Goal: Information Seeking & Learning: Check status

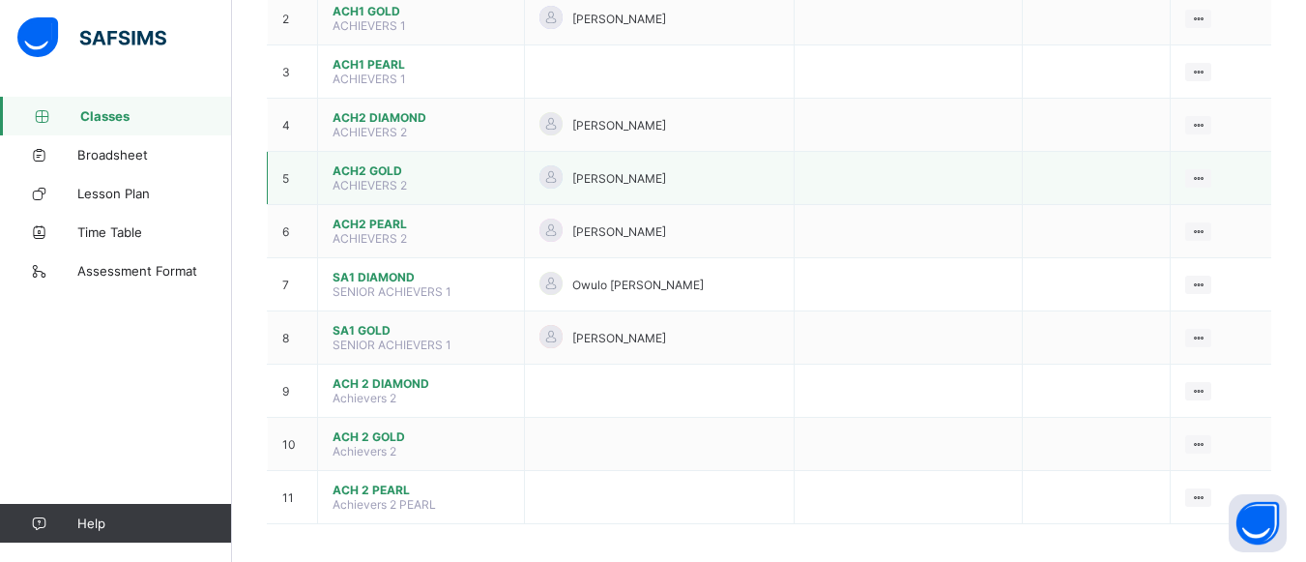
scroll to position [290, 0]
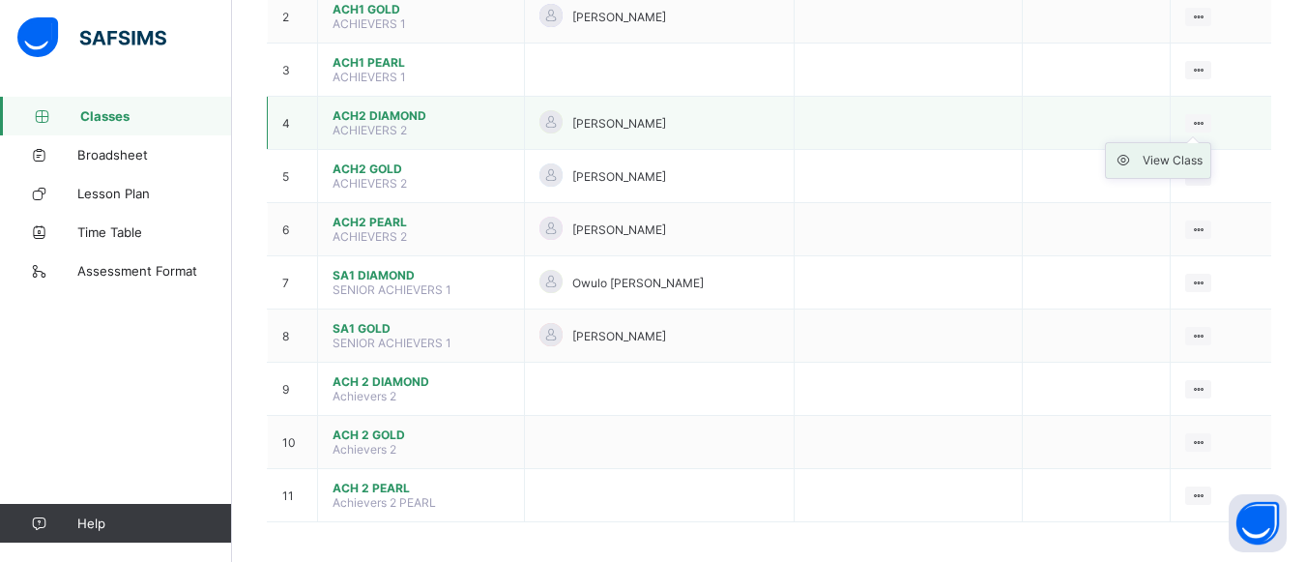
click at [1176, 166] on div "View Class" at bounding box center [1173, 160] width 60 height 19
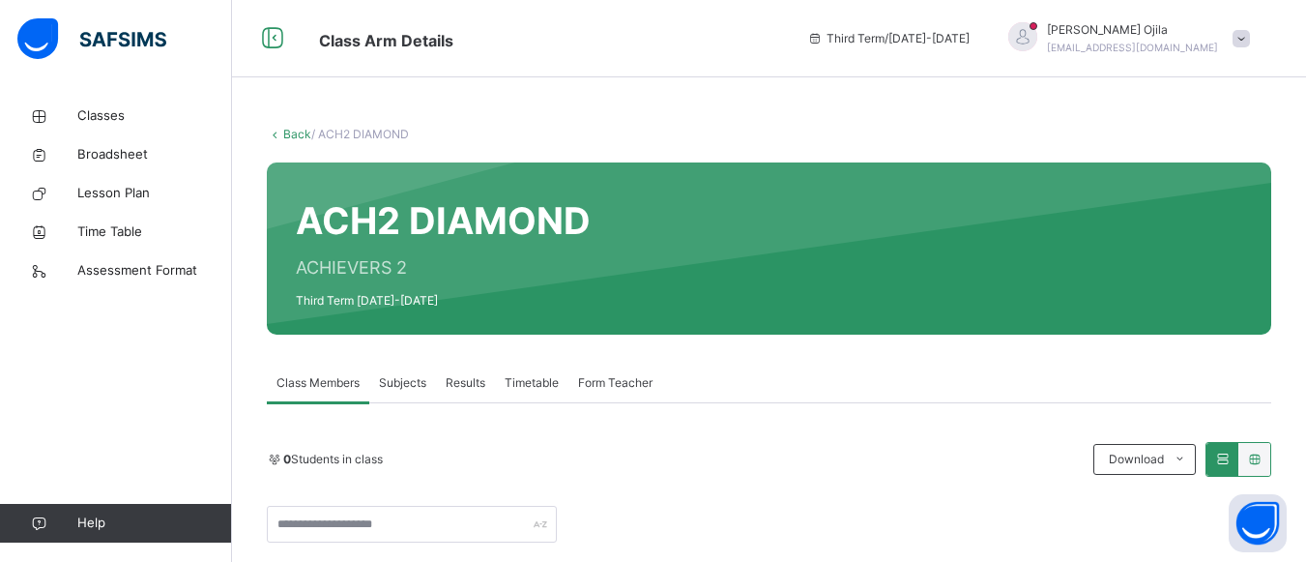
click at [461, 373] on div "Results" at bounding box center [465, 382] width 59 height 39
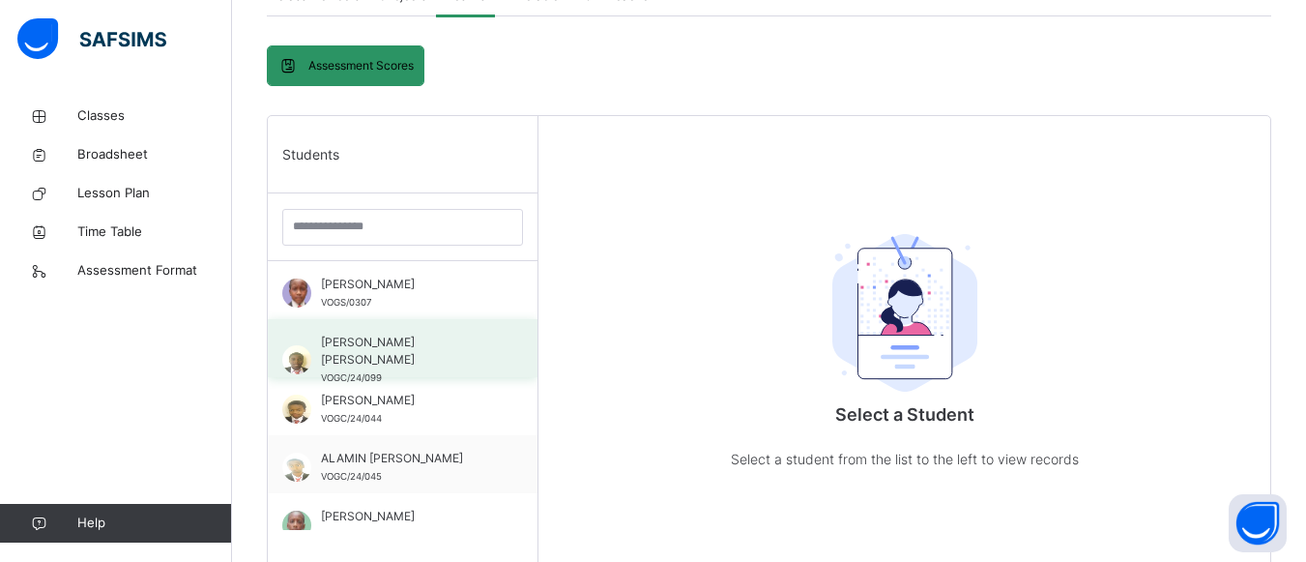
click at [366, 348] on span "ABUBAKAR ABDALLAH SADIQ" at bounding box center [407, 350] width 173 height 35
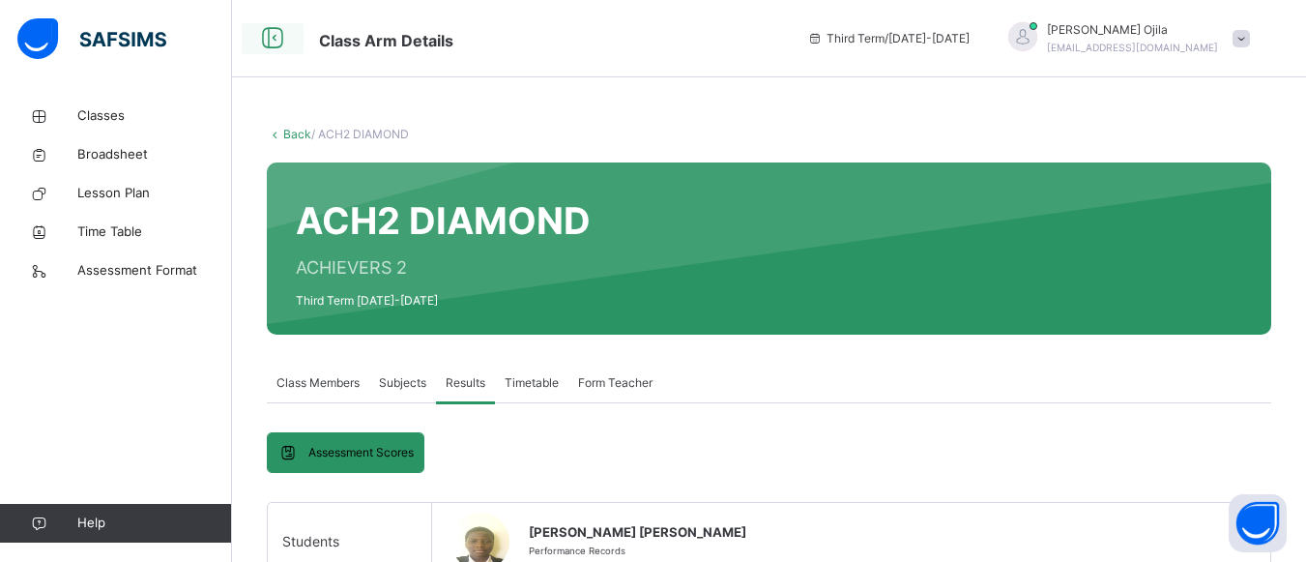
click at [277, 45] on icon at bounding box center [272, 38] width 33 height 35
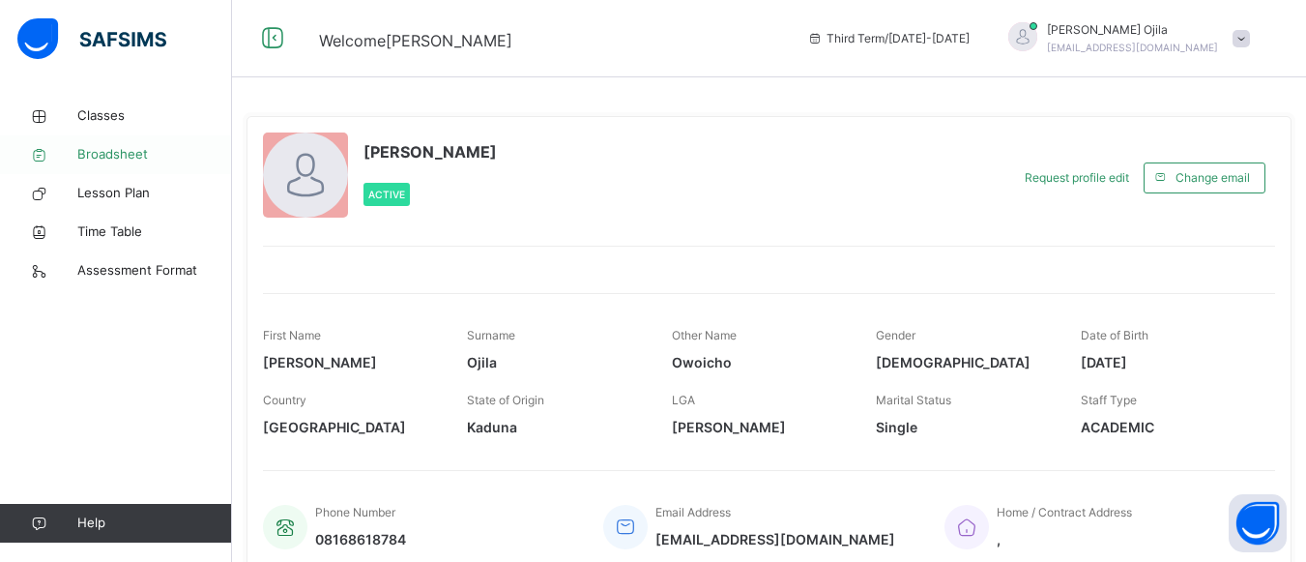
click at [102, 151] on span "Broadsheet" at bounding box center [154, 154] width 155 height 19
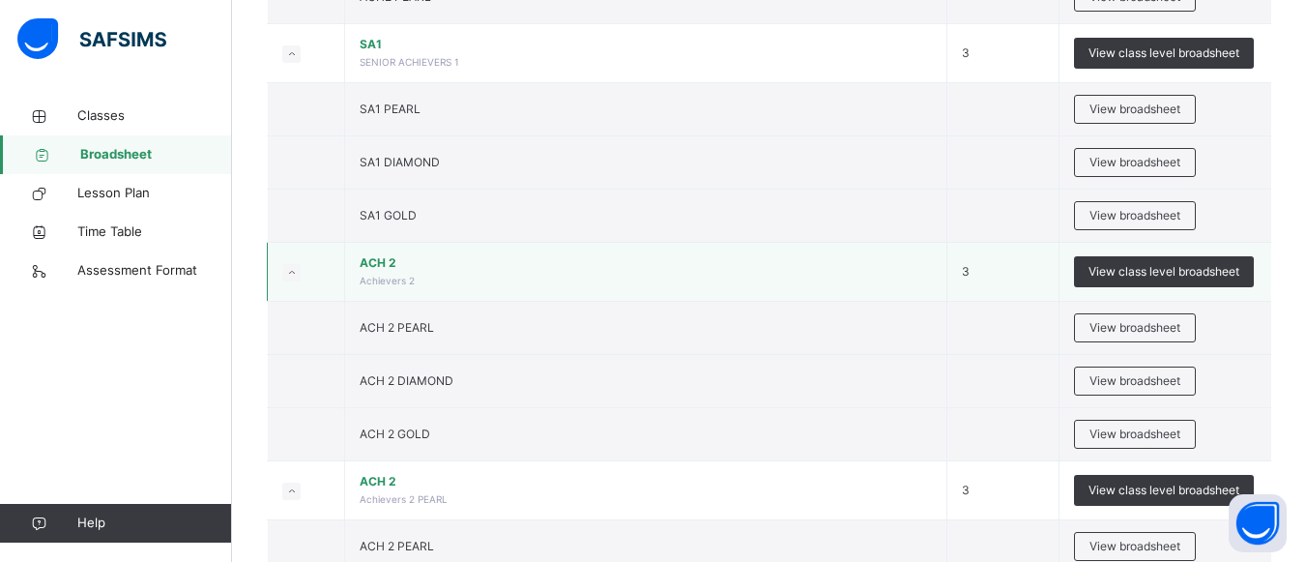
scroll to position [580, 0]
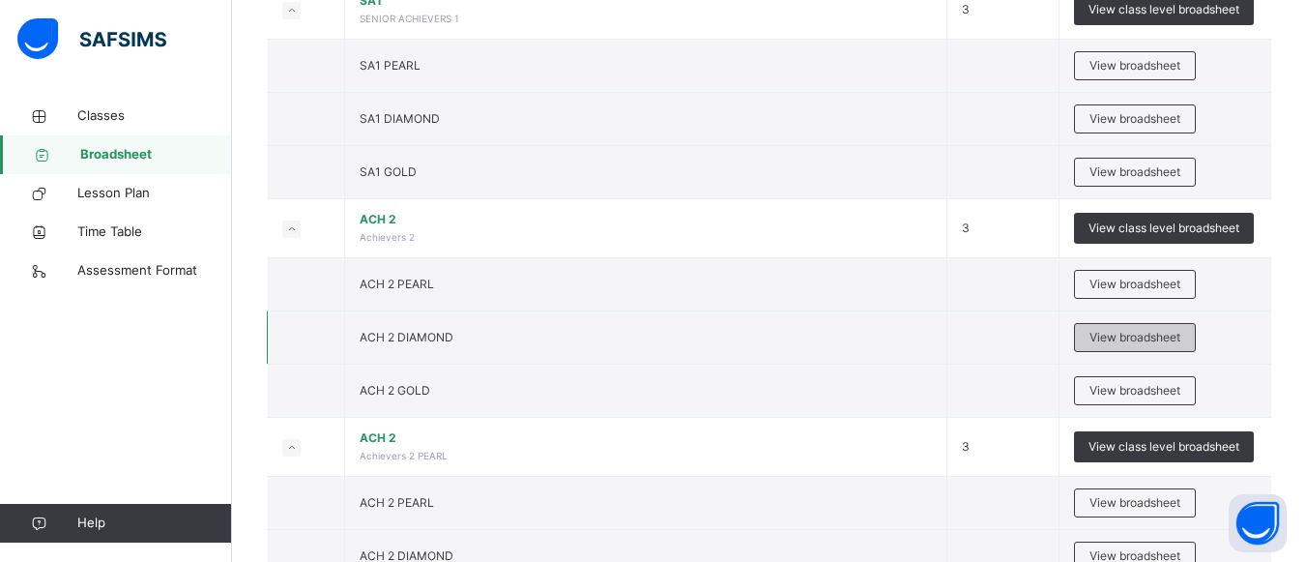
click at [1128, 339] on span "View broadsheet" at bounding box center [1134, 337] width 91 height 17
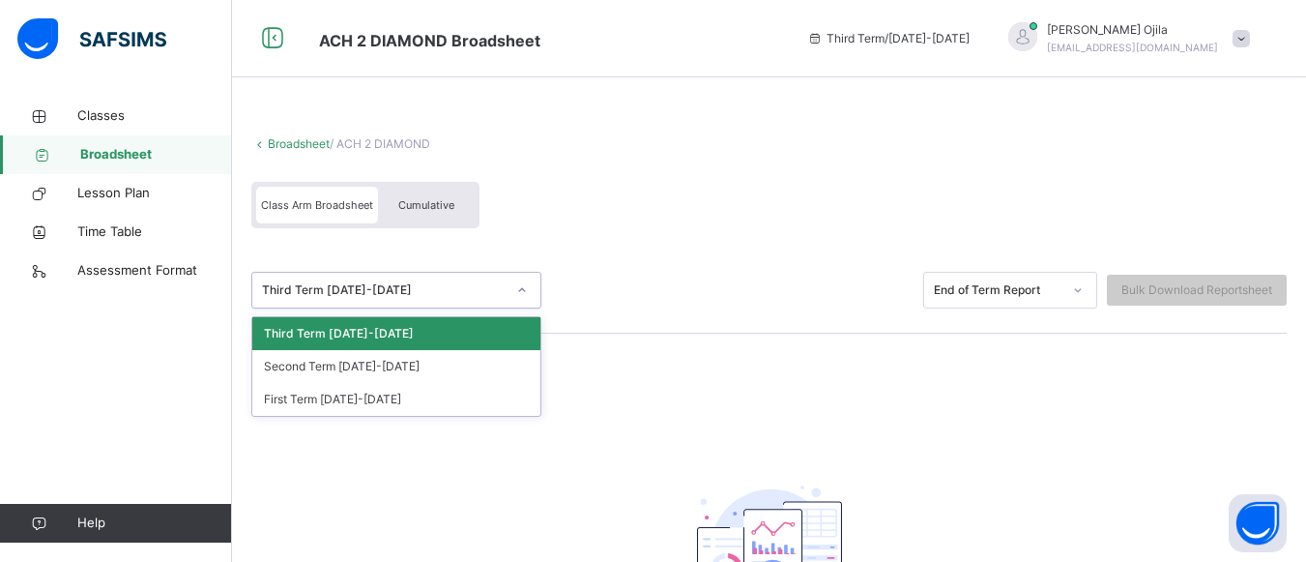
click at [527, 291] on icon at bounding box center [522, 289] width 12 height 19
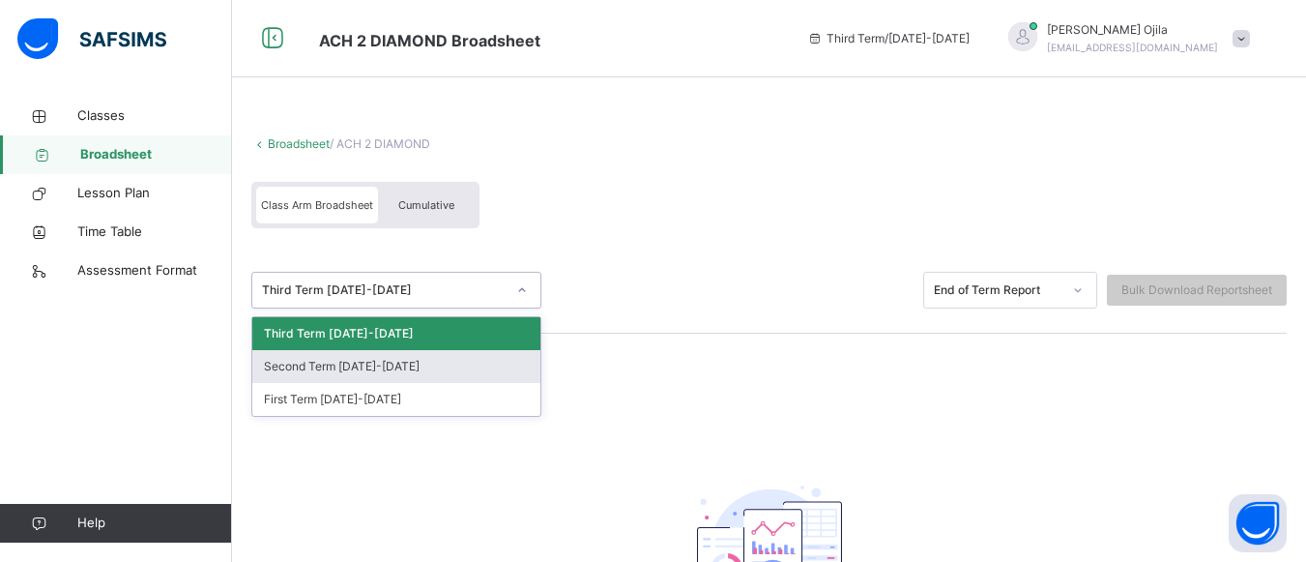
click at [508, 374] on div "Second Term 2024-2025" at bounding box center [396, 366] width 288 height 33
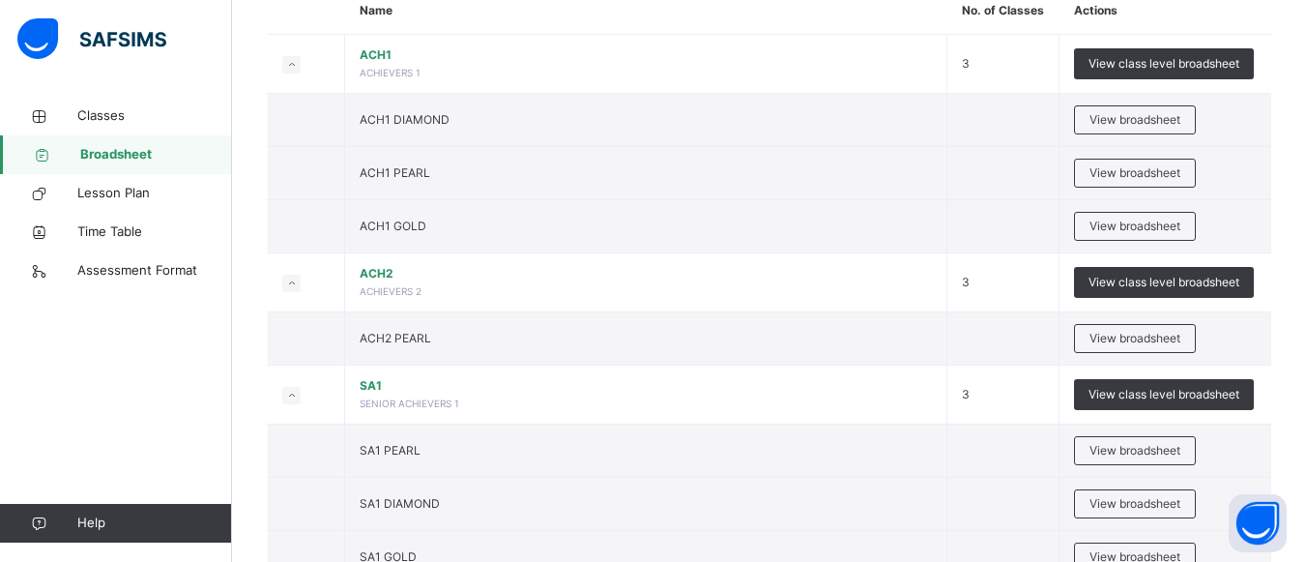
scroll to position [193, 0]
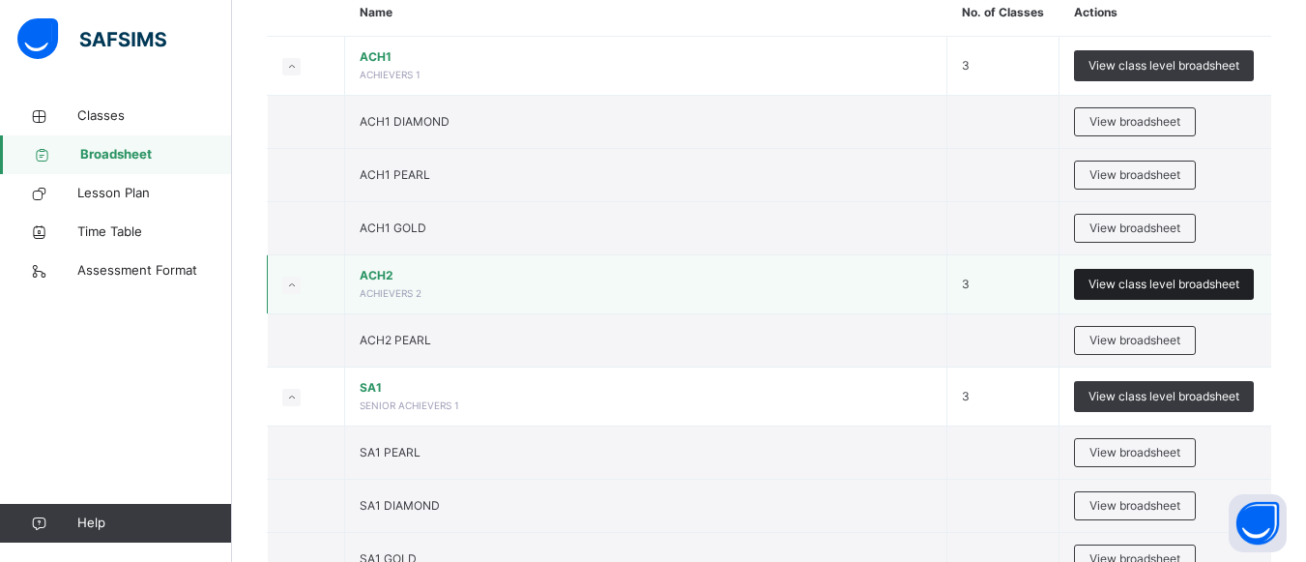
click at [1180, 288] on span "View class level broadsheet" at bounding box center [1163, 283] width 151 height 17
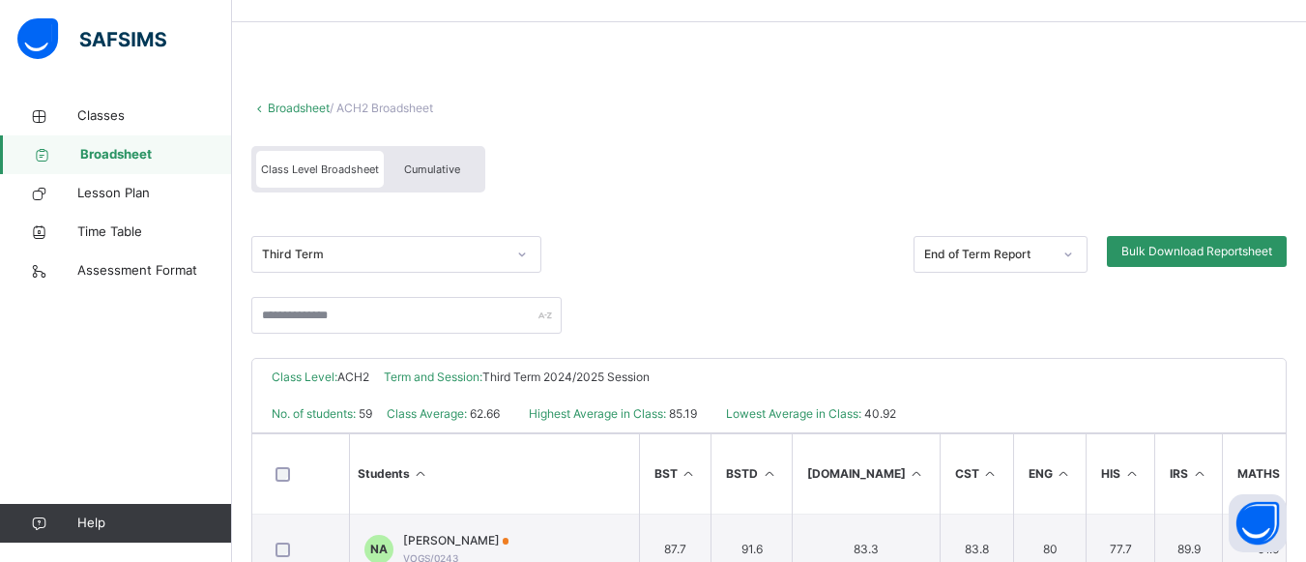
click at [519, 273] on div "Third Term" at bounding box center [396, 254] width 290 height 37
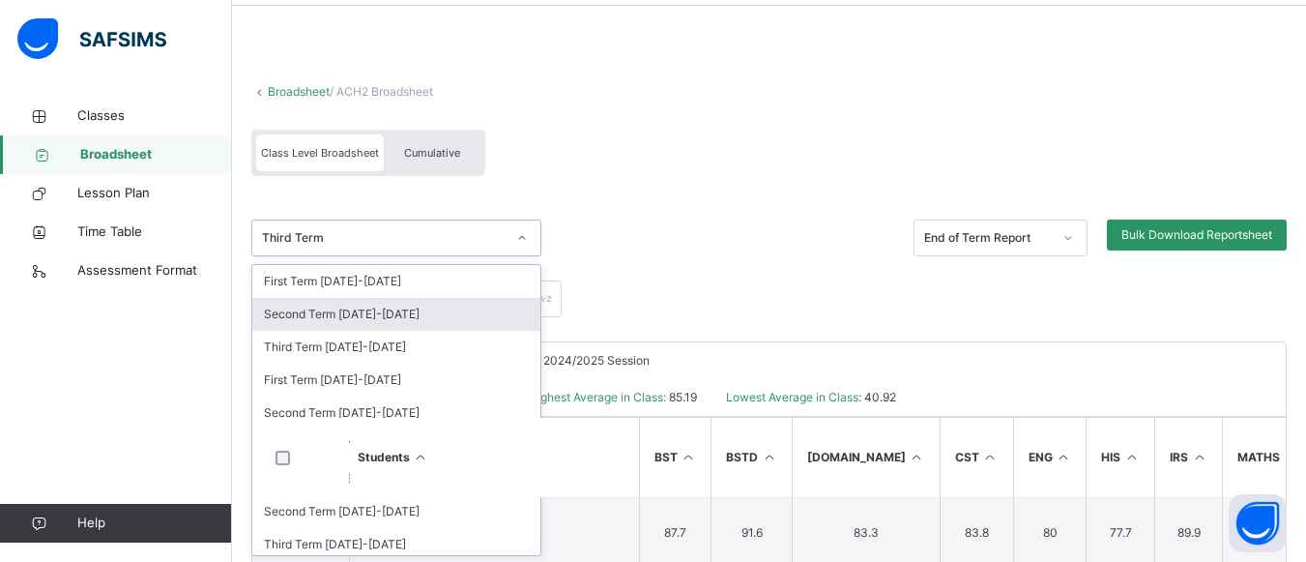
scroll to position [73, 0]
click at [478, 321] on div "Second Term 2024-2025" at bounding box center [396, 312] width 288 height 33
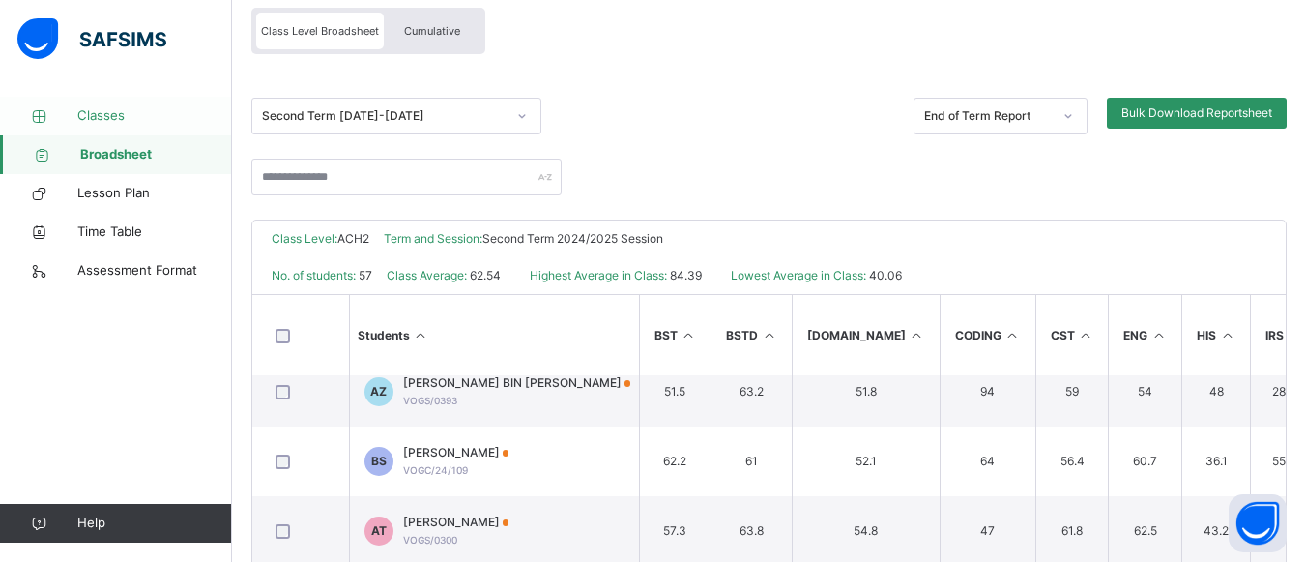
scroll to position [0, 0]
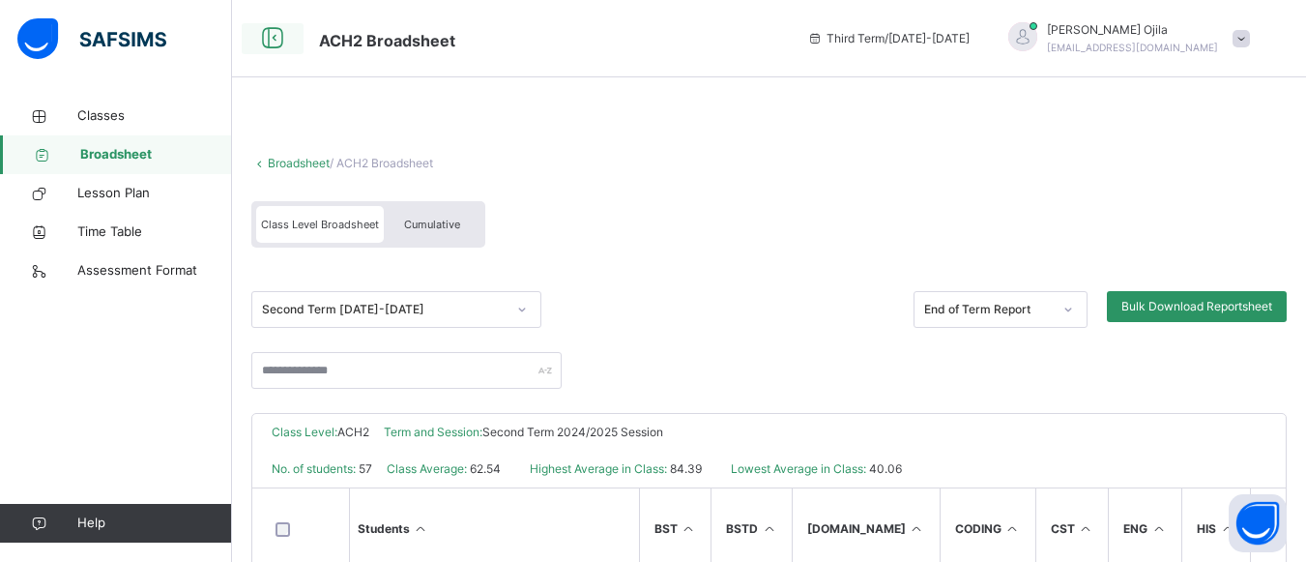
click at [281, 39] on icon at bounding box center [272, 38] width 33 height 35
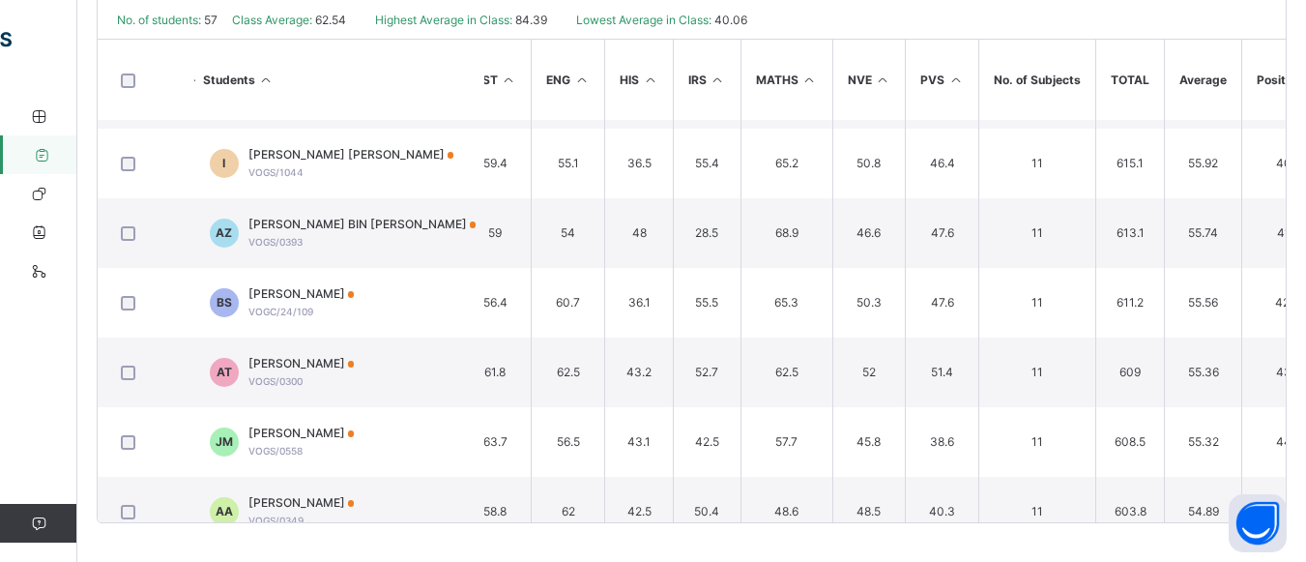
scroll to position [2707, 464]
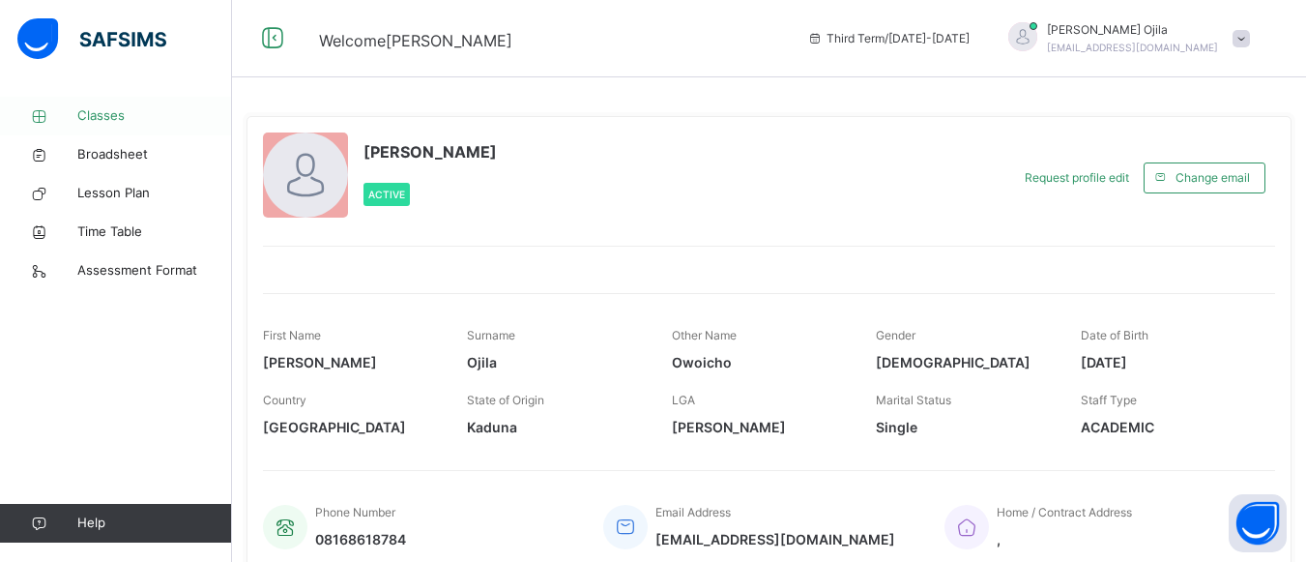
click at [129, 124] on span "Classes" at bounding box center [154, 115] width 155 height 19
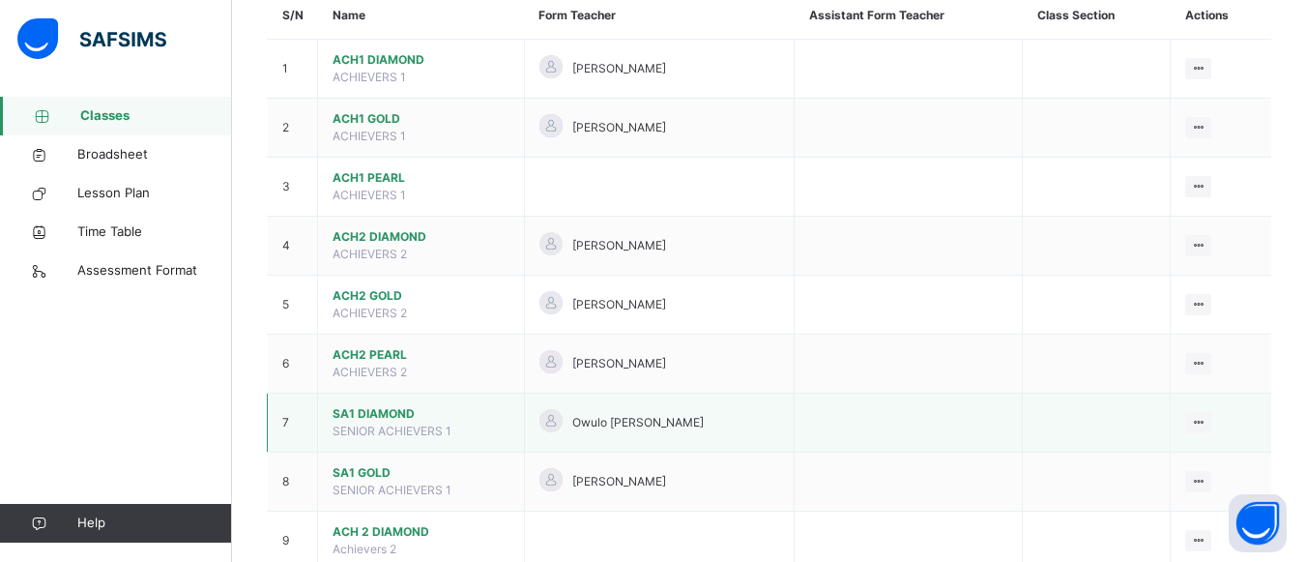
scroll to position [193, 0]
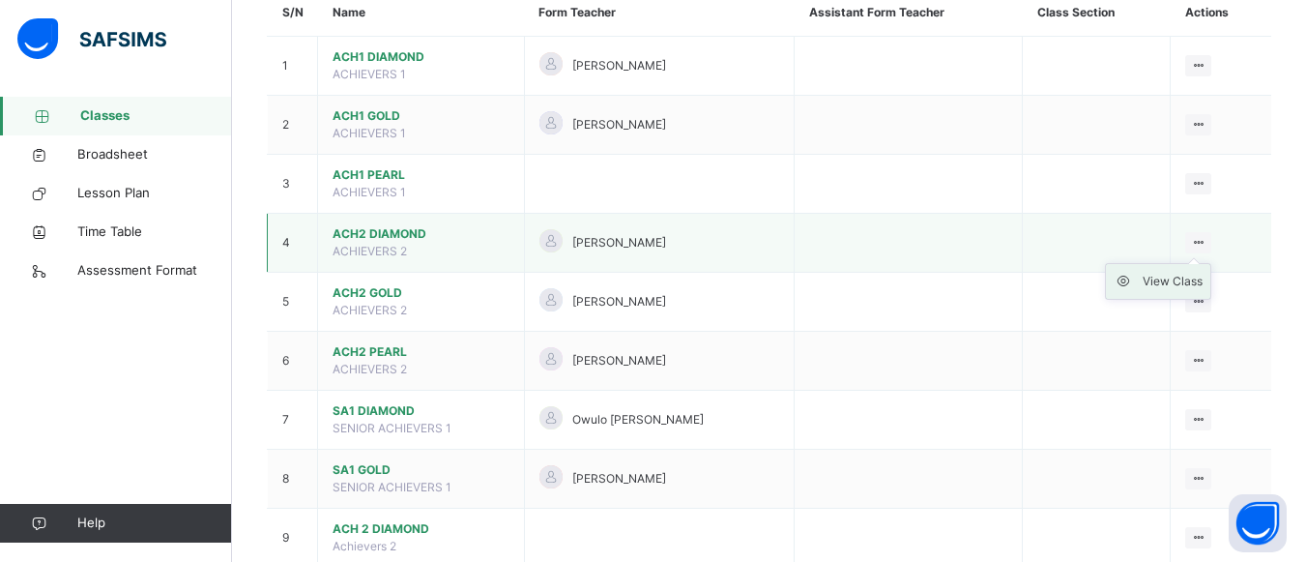
click at [1176, 285] on div "View Class" at bounding box center [1173, 281] width 60 height 19
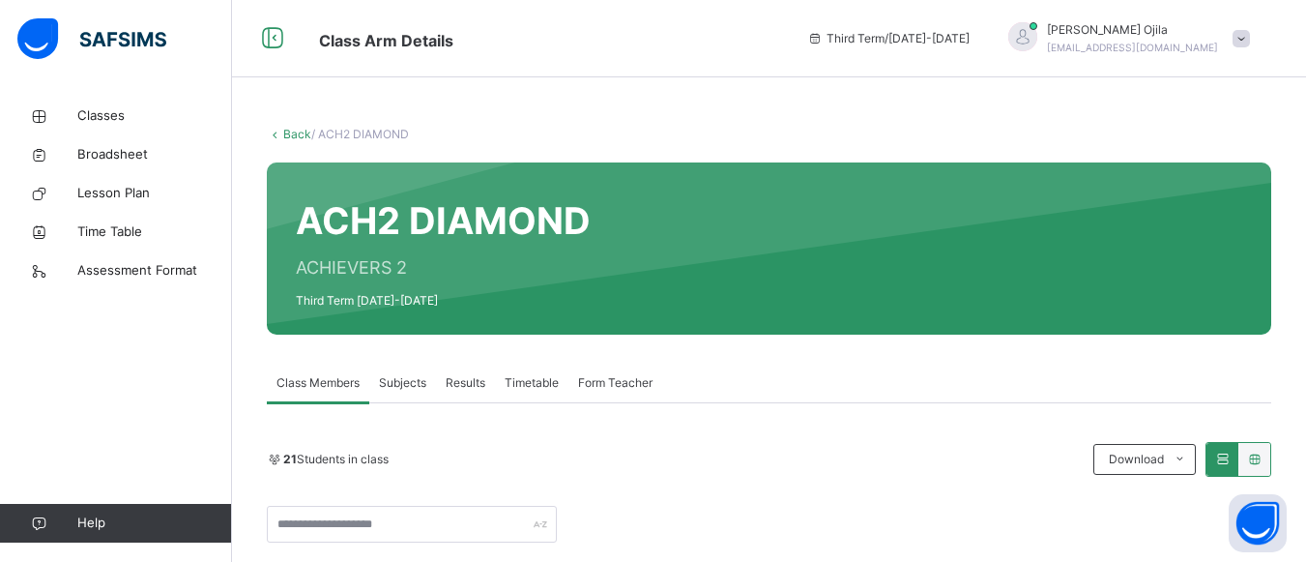
click at [402, 390] on span "Subjects" at bounding box center [402, 382] width 47 height 17
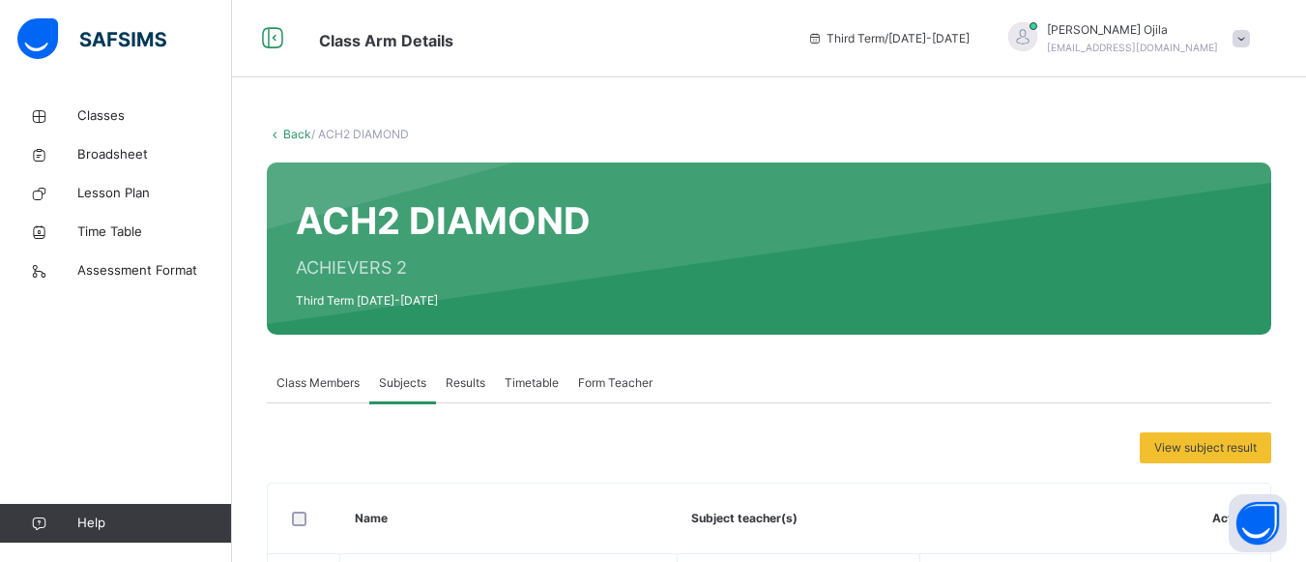
click at [454, 383] on span "Results" at bounding box center [466, 382] width 40 height 17
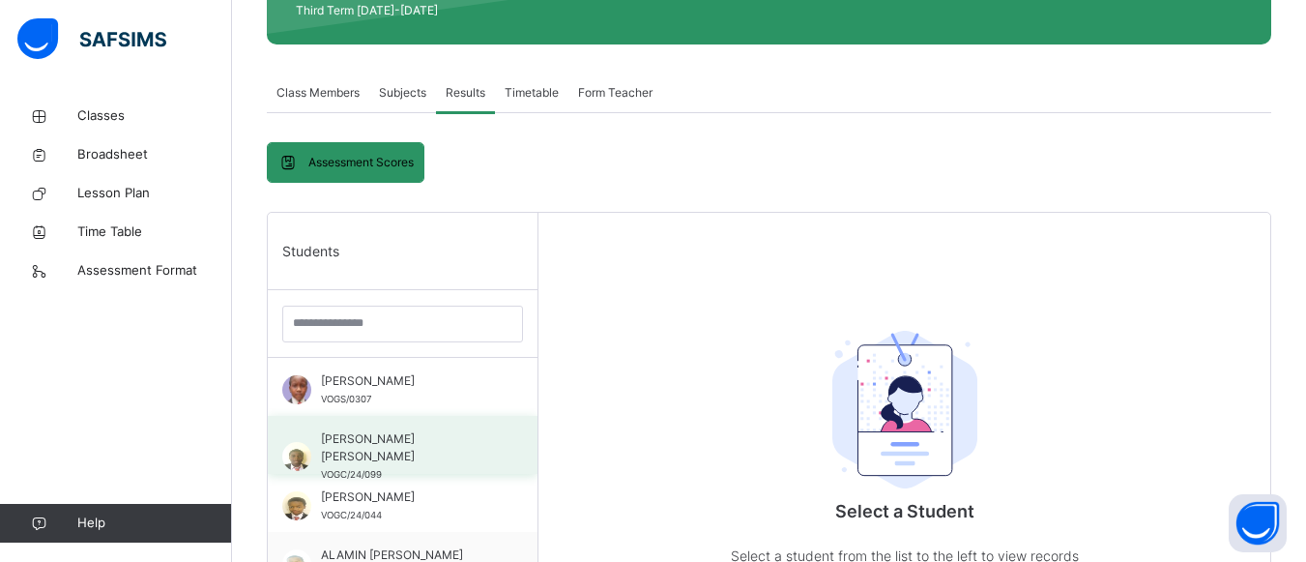
click at [394, 464] on span "ABUBAKAR ABDALLAH SADIQ" at bounding box center [407, 447] width 173 height 35
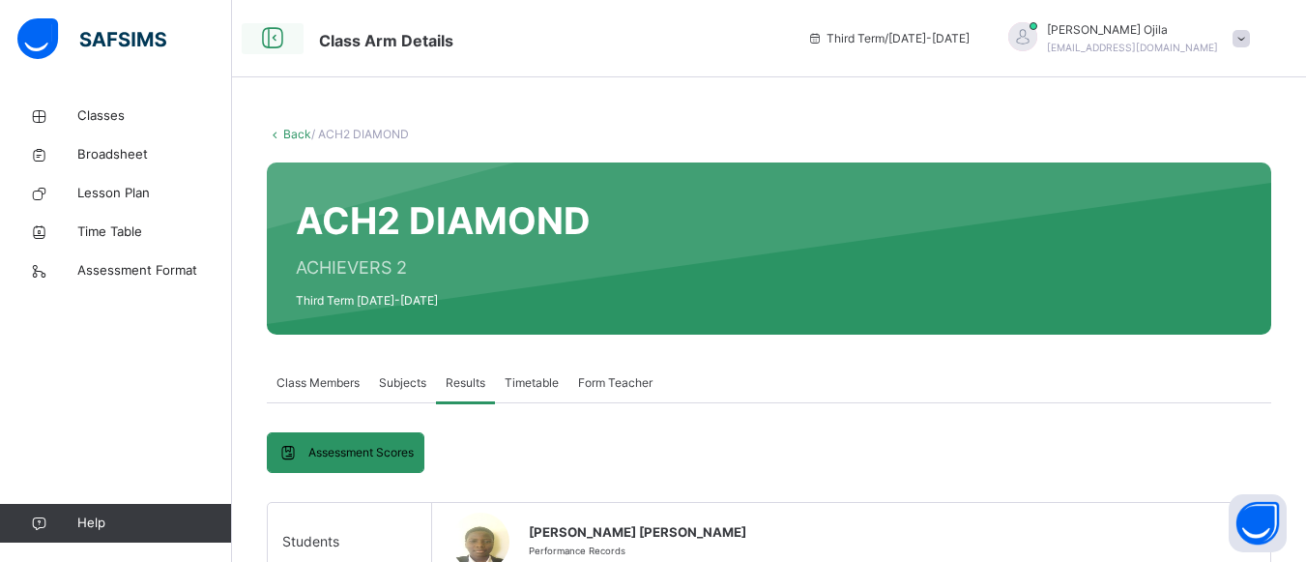
click at [280, 45] on icon at bounding box center [272, 38] width 33 height 35
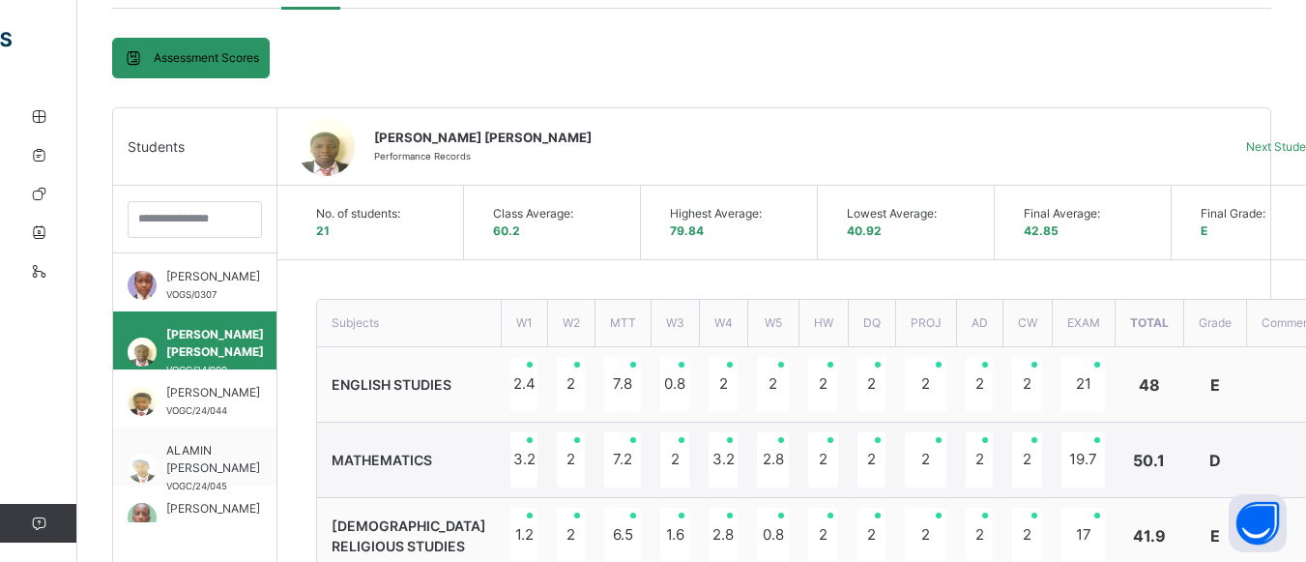
scroll to position [387, 0]
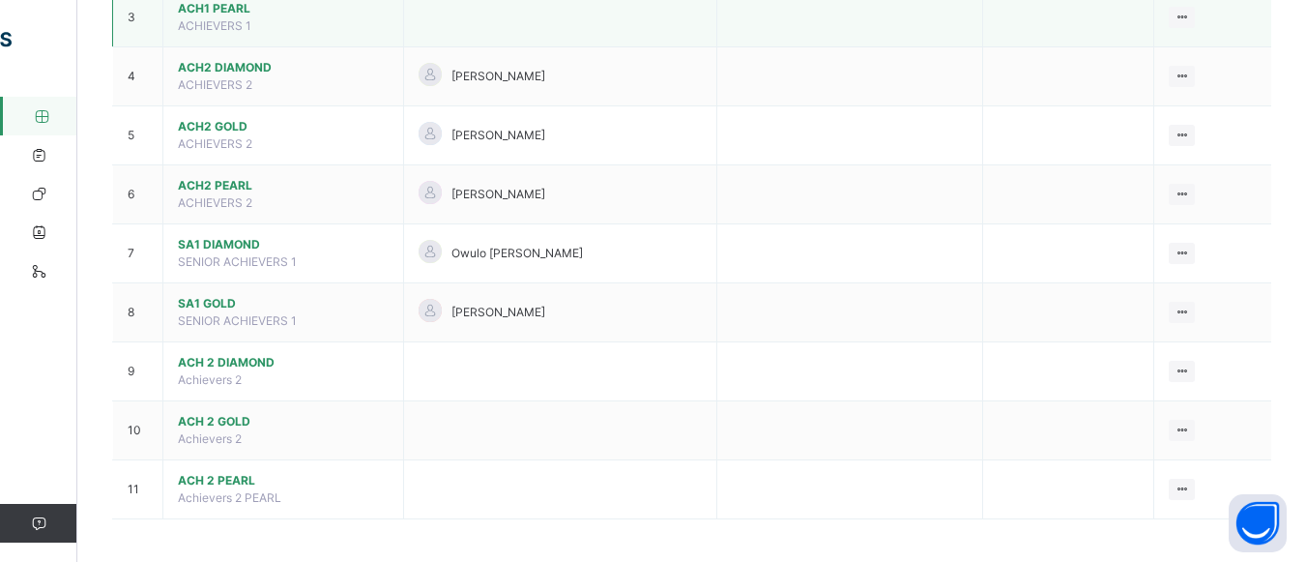
scroll to position [365, 0]
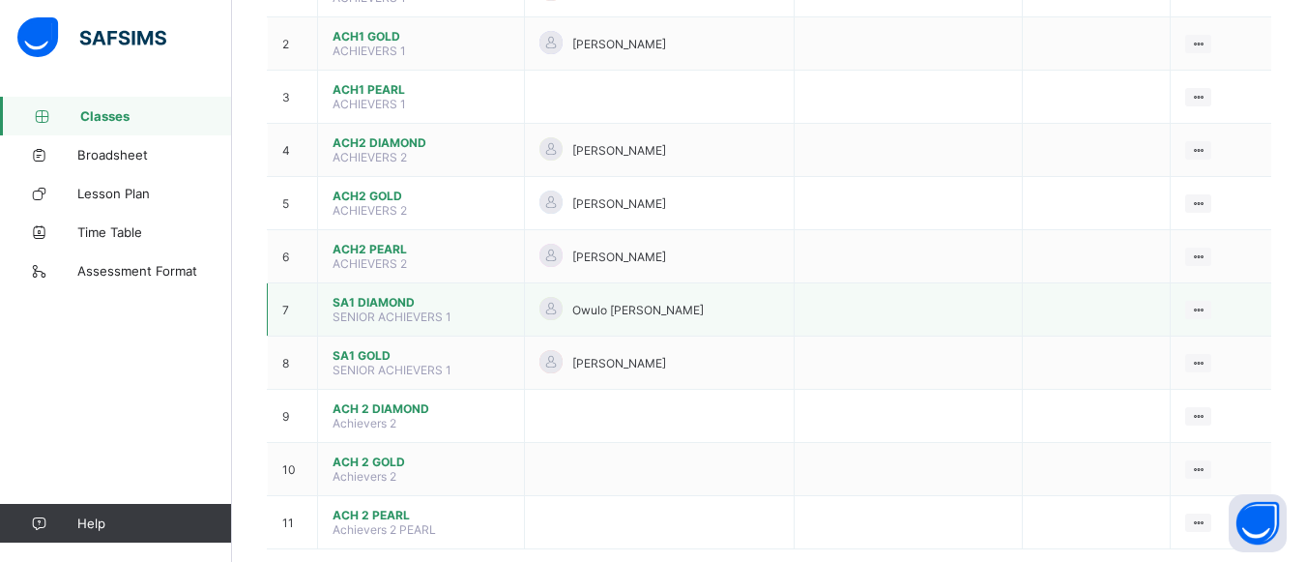
scroll to position [299, 0]
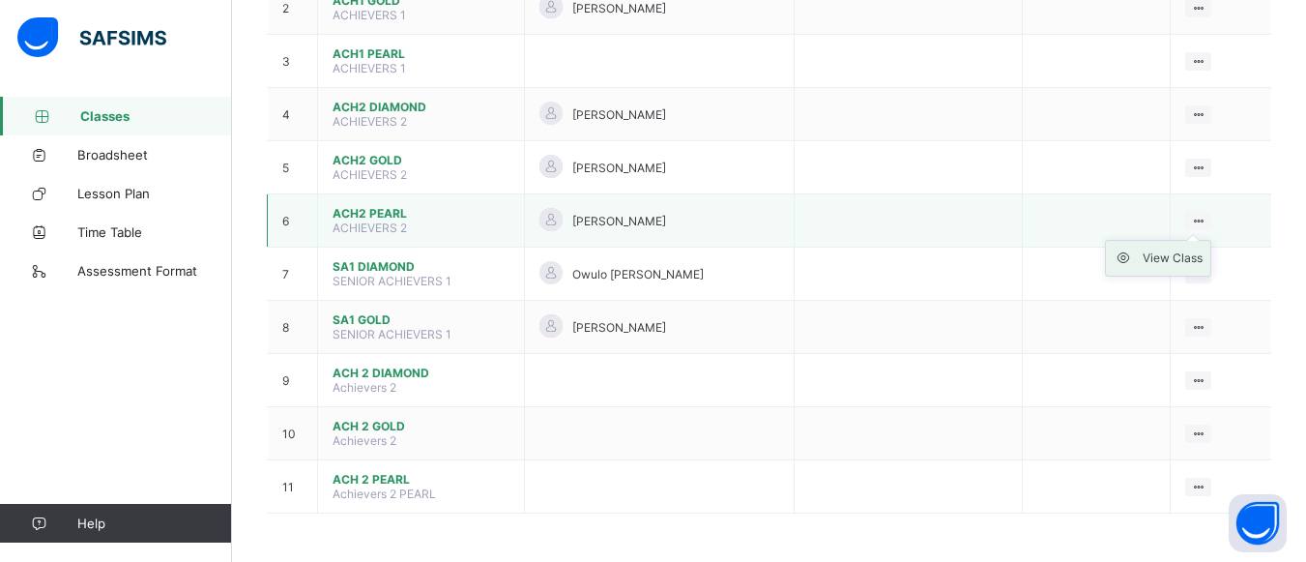
click at [1179, 263] on div "View Class" at bounding box center [1173, 257] width 60 height 19
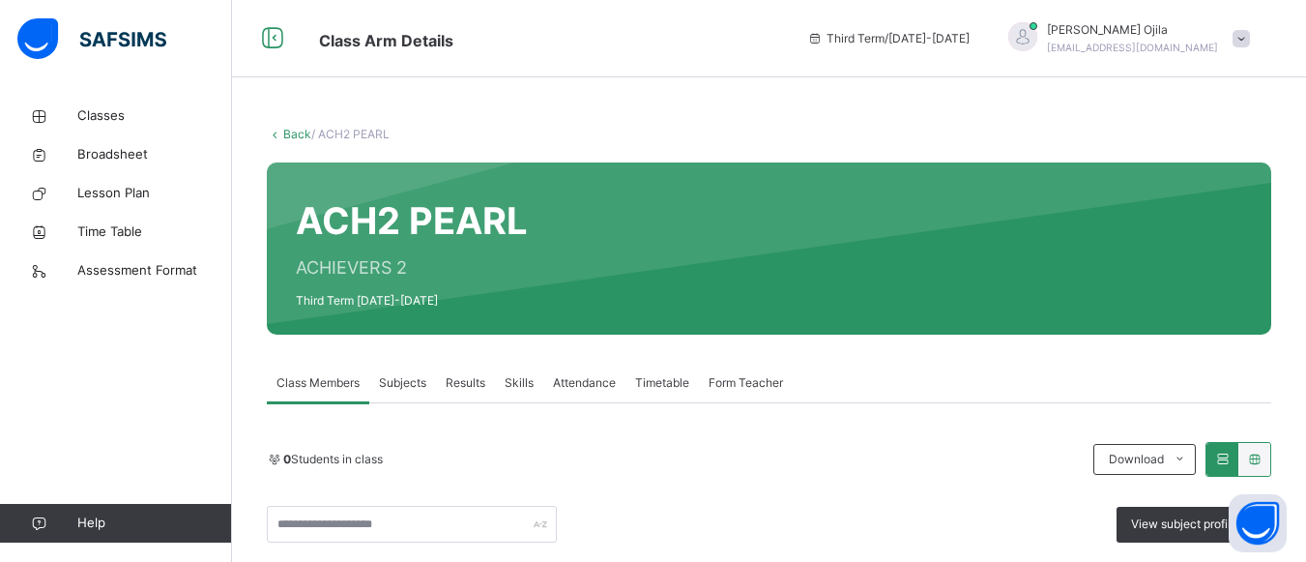
click at [458, 387] on span "Results" at bounding box center [466, 382] width 40 height 17
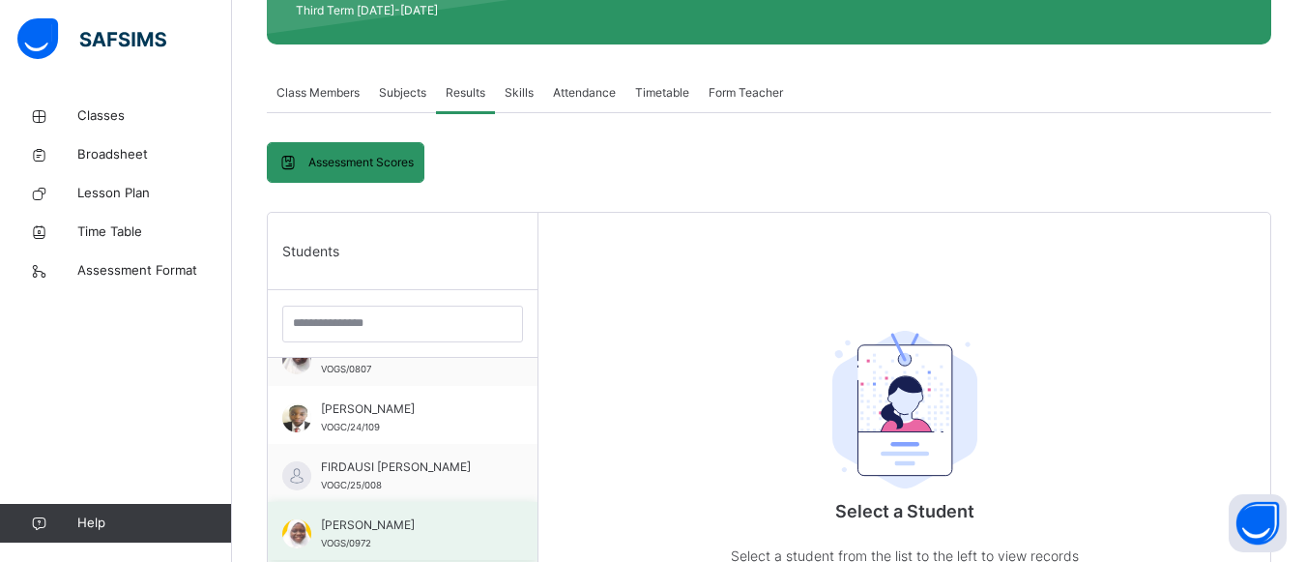
scroll to position [290, 0]
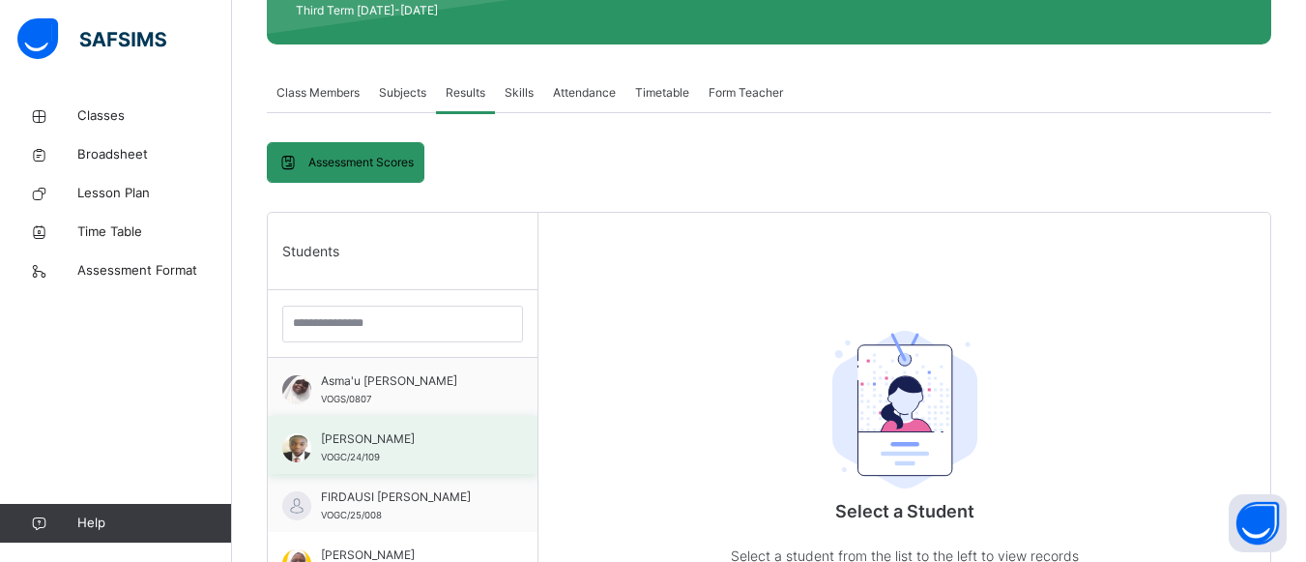
click at [428, 461] on div "[PERSON_NAME] VOGC/24/109" at bounding box center [407, 447] width 173 height 35
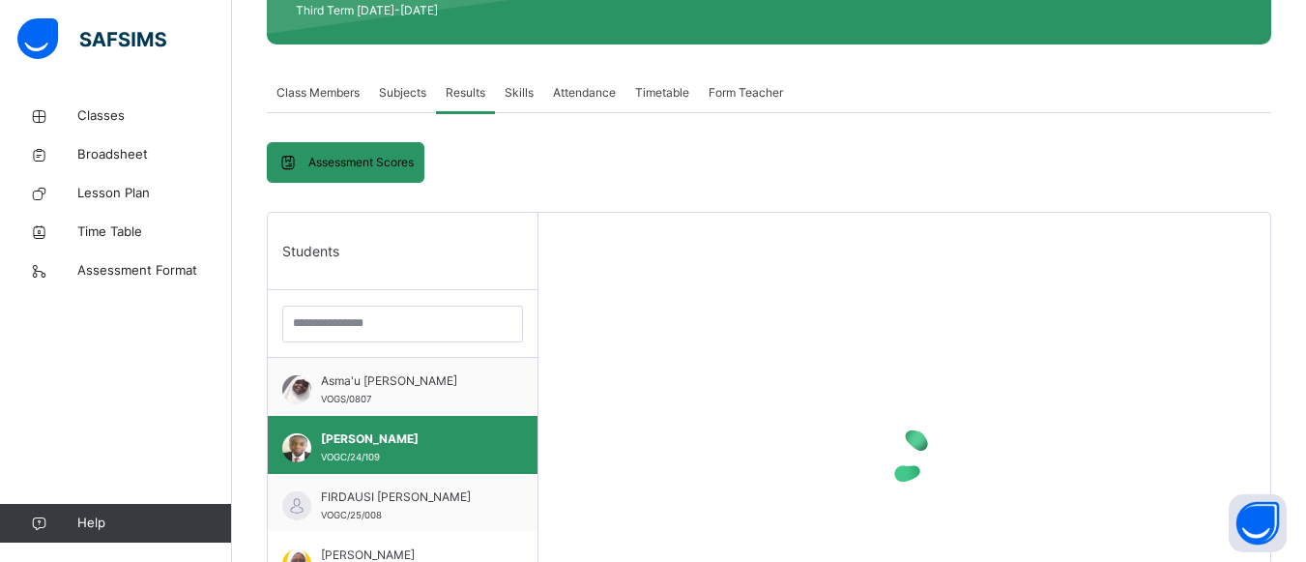
click at [825, 289] on div at bounding box center [904, 454] width 732 height 483
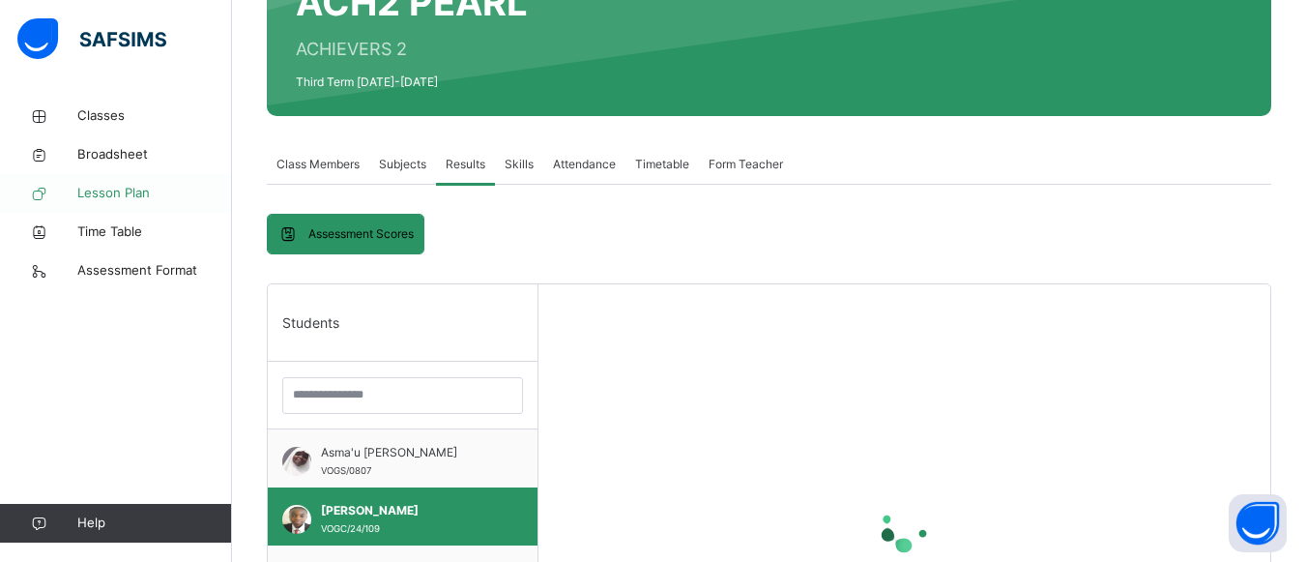
scroll to position [0, 0]
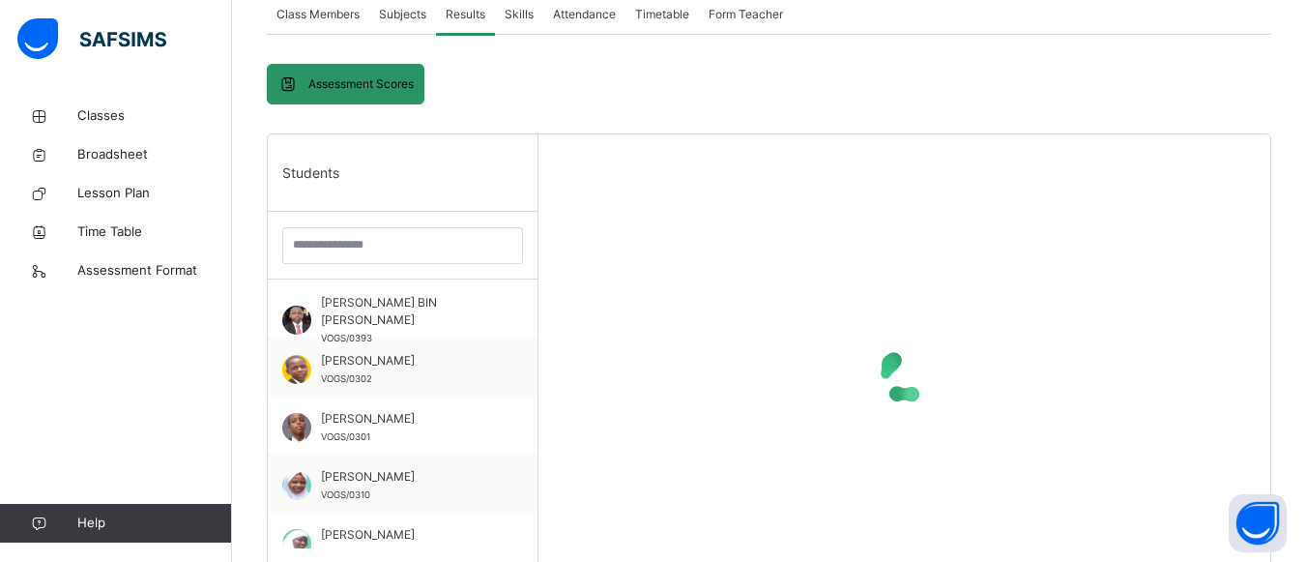
scroll to position [290, 0]
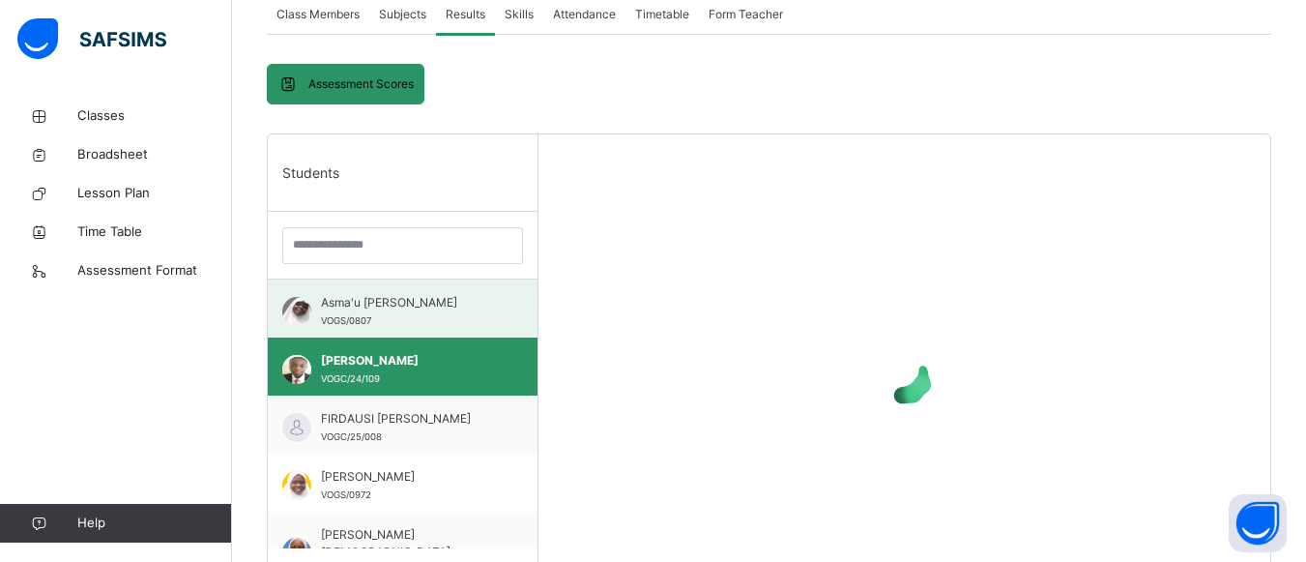
click at [344, 317] on span "VOGS/0807" at bounding box center [346, 320] width 50 height 11
